Goal: Check status

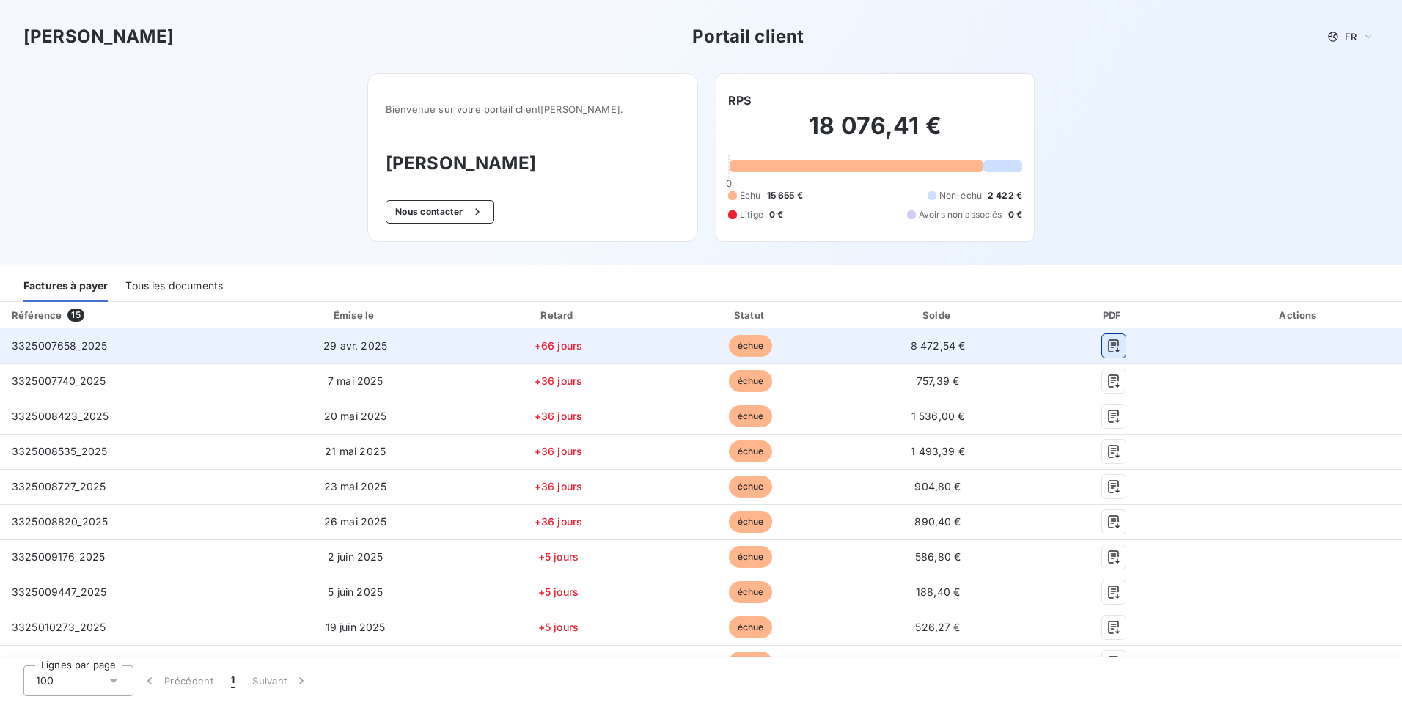
click at [1108, 345] on icon "button" at bounding box center [1113, 345] width 11 height 13
